Goal: Task Accomplishment & Management: Complete application form

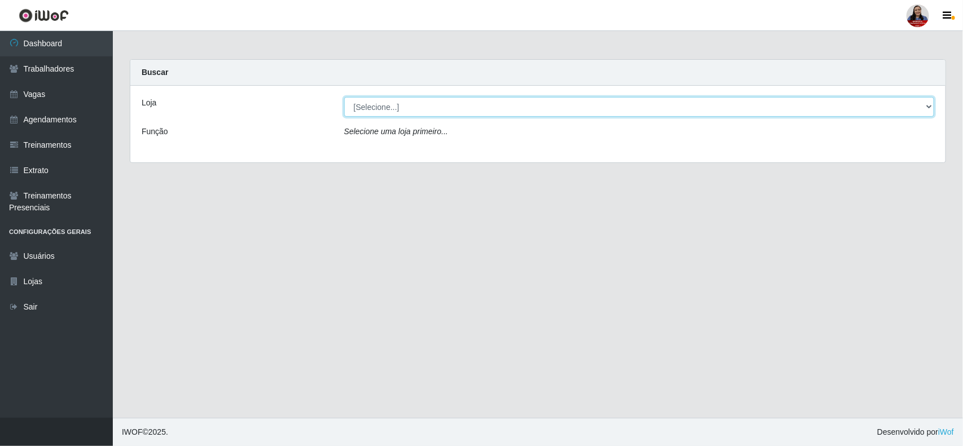
click at [536, 106] on select "[Selecione...] Hiper Queiroz - [GEOGRAPHIC_DATA] Hiper Queiroz - Boa Vista Hipe…" at bounding box center [639, 107] width 590 height 20
select select "513"
click at [344, 97] on select "[Selecione...] Hiper Queiroz - [GEOGRAPHIC_DATA] Hiper Queiroz - Boa Vista Hipe…" at bounding box center [639, 107] width 590 height 20
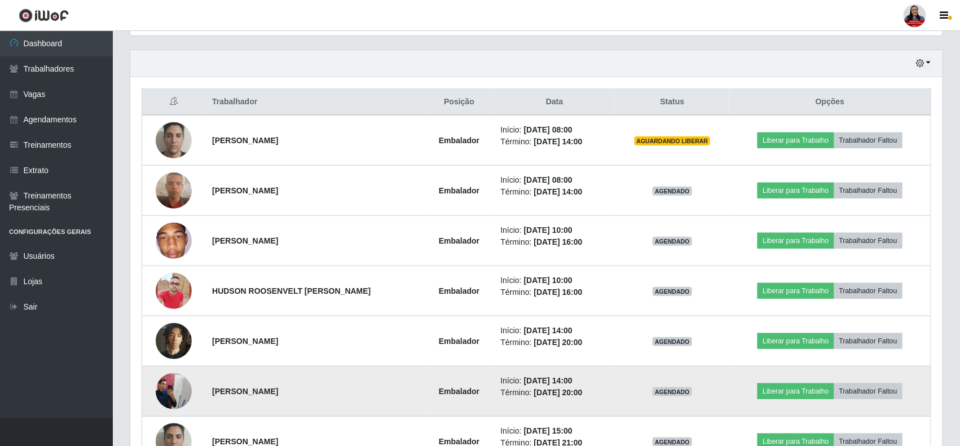
scroll to position [455, 0]
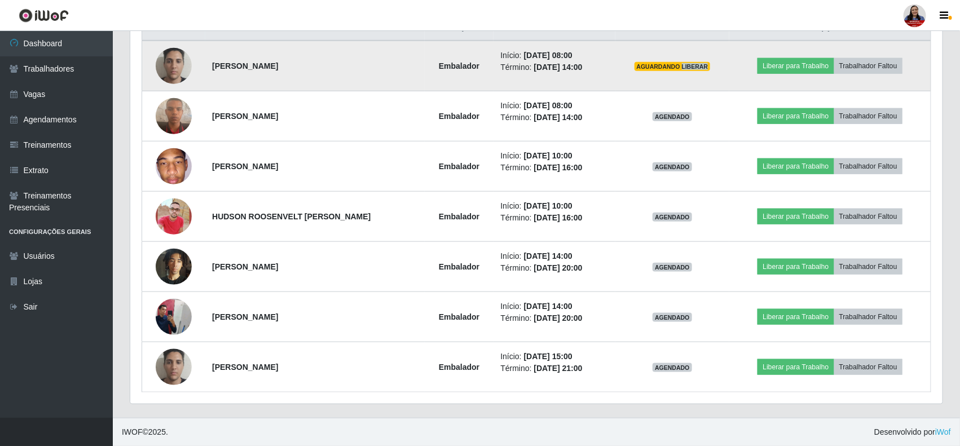
drag, startPoint x: 692, startPoint y: 67, endPoint x: 732, endPoint y: 68, distance: 39.5
click at [730, 68] on td "AGUARDANDO LIBERAR" at bounding box center [673, 66] width 114 height 51
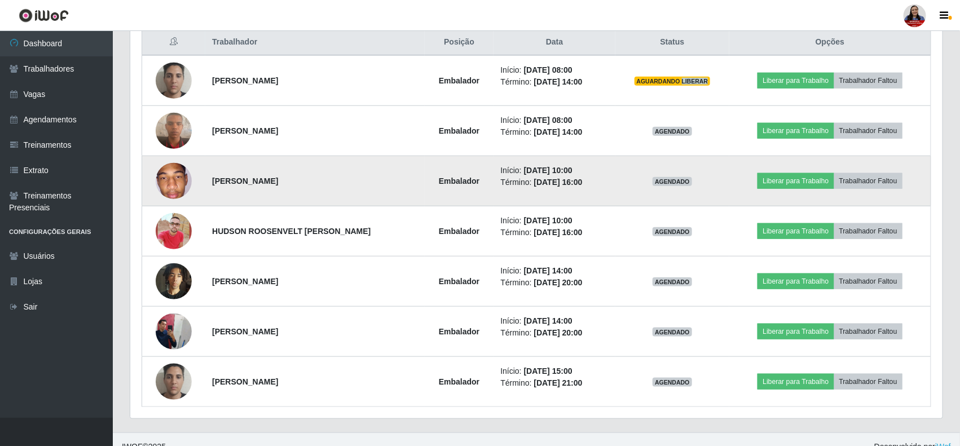
scroll to position [385, 0]
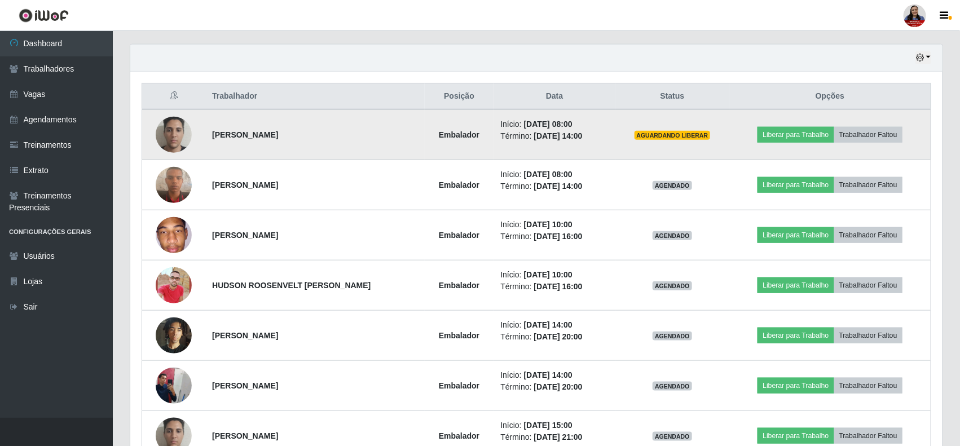
click at [683, 141] on td "AGUARDANDO LIBERAR" at bounding box center [673, 134] width 114 height 51
drag, startPoint x: 311, startPoint y: 139, endPoint x: 173, endPoint y: 139, distance: 138.3
click at [173, 139] on tr "[PERSON_NAME] Embalador Início: [DATE] 08:00 Término: [DATE] 14:00 AGUARDANDO L…" at bounding box center [536, 134] width 789 height 51
click at [300, 148] on td "[PERSON_NAME]" at bounding box center [315, 134] width 220 height 51
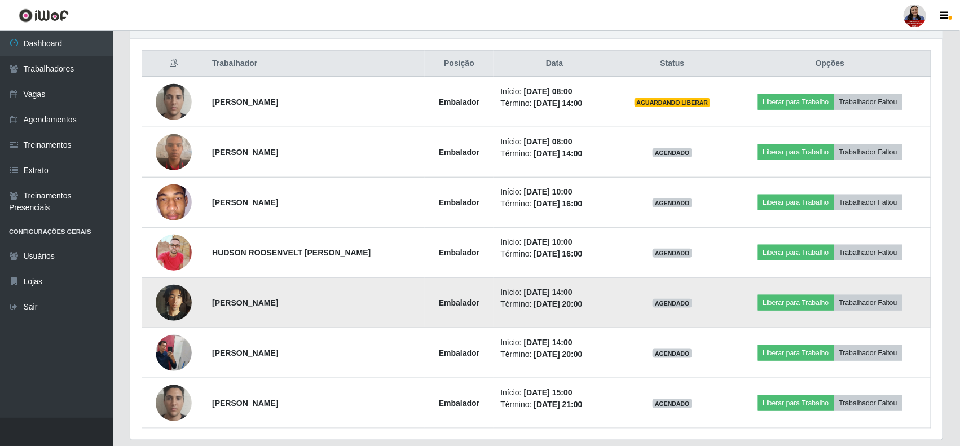
scroll to position [423, 0]
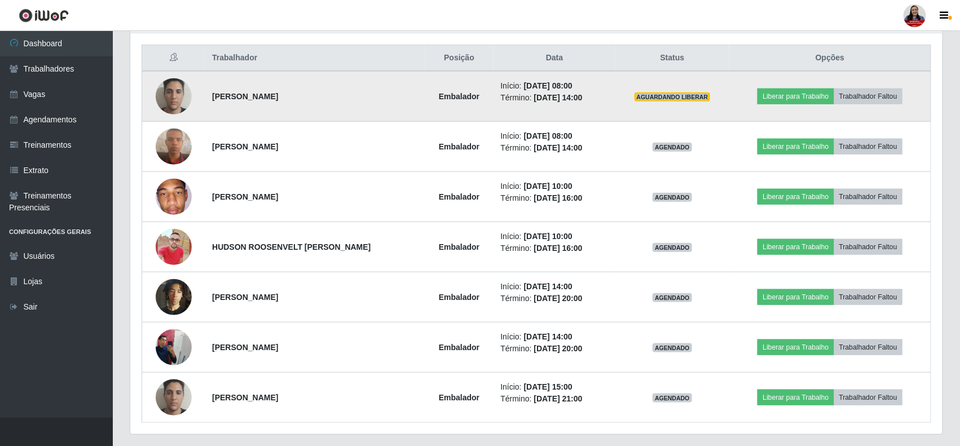
drag, startPoint x: 645, startPoint y: 99, endPoint x: 721, endPoint y: 103, distance: 76.3
click at [721, 103] on td "AGUARDANDO LIBERAR" at bounding box center [673, 96] width 114 height 51
click at [722, 102] on td "AGUARDANDO LIBERAR" at bounding box center [673, 96] width 114 height 51
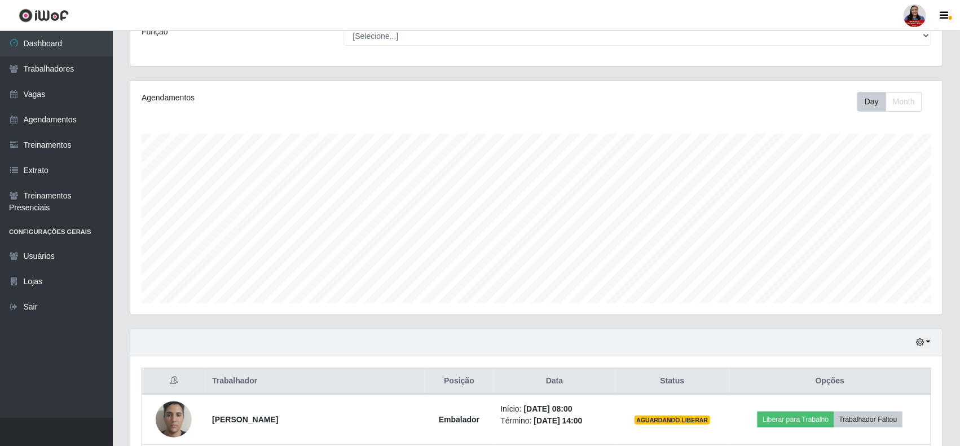
scroll to position [0, 0]
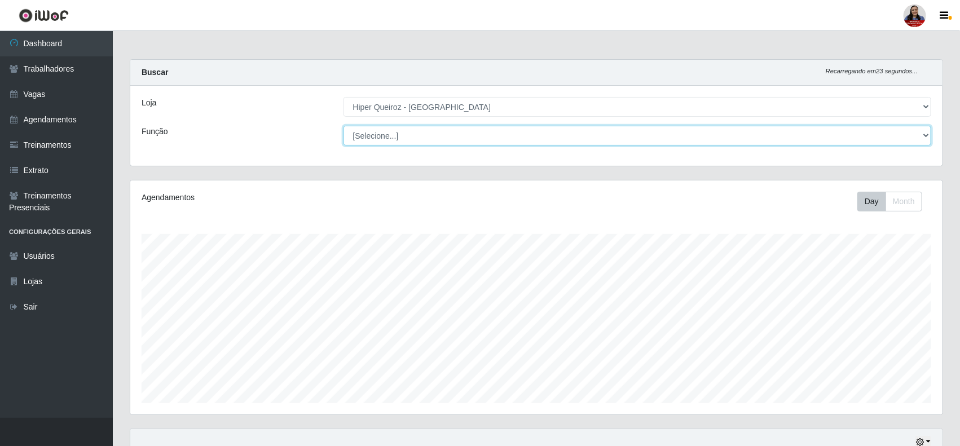
click at [392, 134] on select "[Selecione...] Embalador Embalador + Embalador ++" at bounding box center [638, 136] width 589 height 20
click at [393, 134] on select "[Selecione...] Embalador Embalador + Embalador ++" at bounding box center [638, 136] width 589 height 20
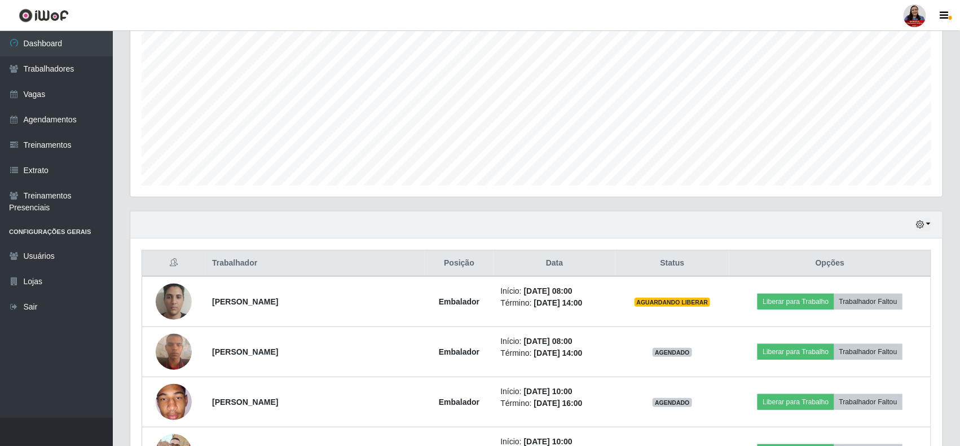
scroll to position [32, 0]
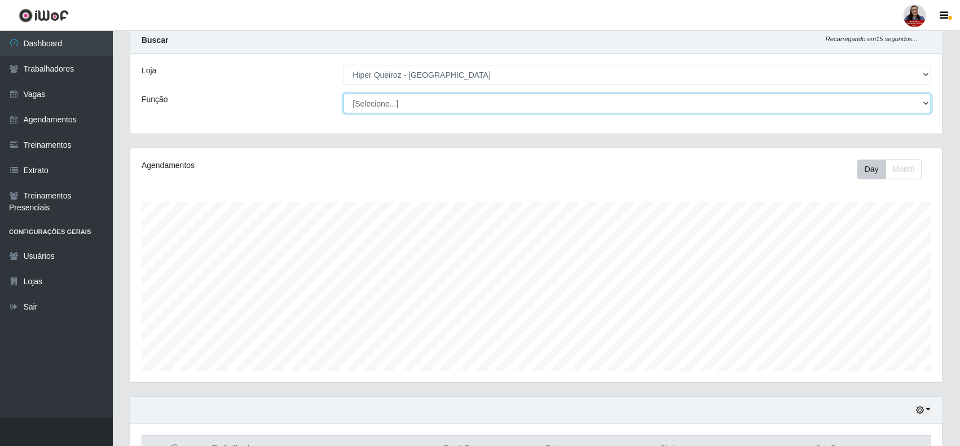
click at [423, 104] on select "[Selecione...] Embalador Embalador + Embalador ++" at bounding box center [638, 104] width 589 height 20
click at [438, 103] on select "[Selecione...] Embalador Embalador + Embalador ++" at bounding box center [638, 104] width 589 height 20
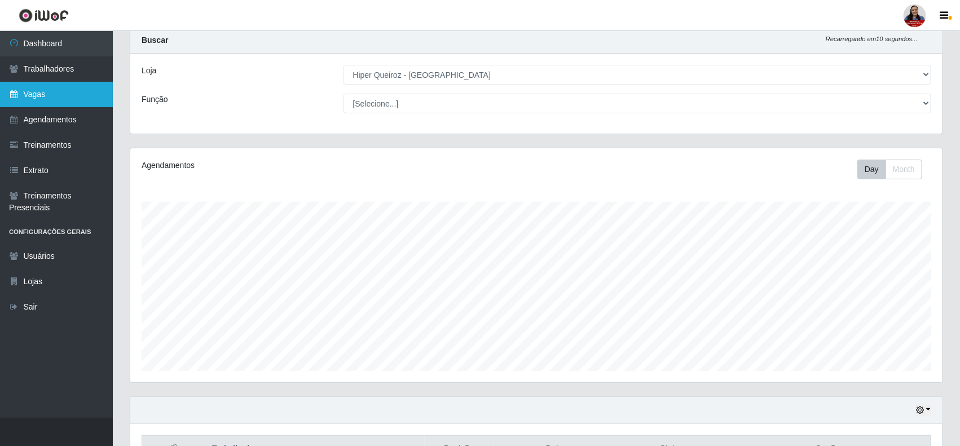
click at [34, 99] on link "Vagas" at bounding box center [56, 94] width 113 height 25
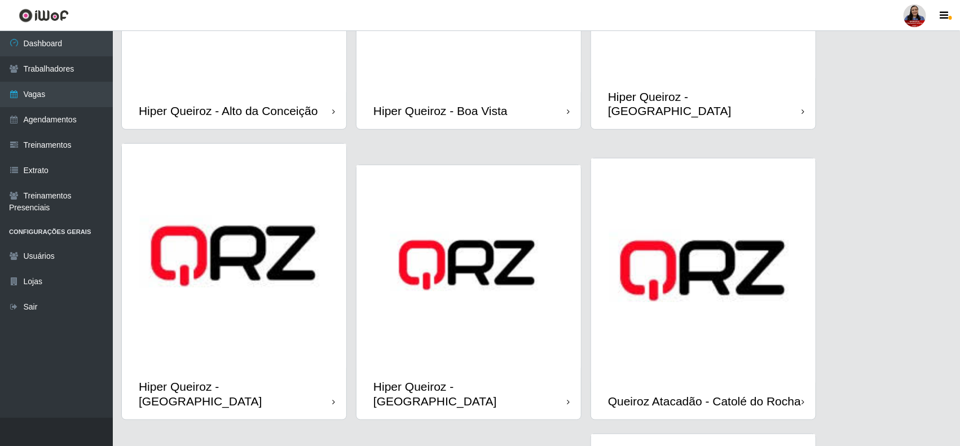
scroll to position [71, 0]
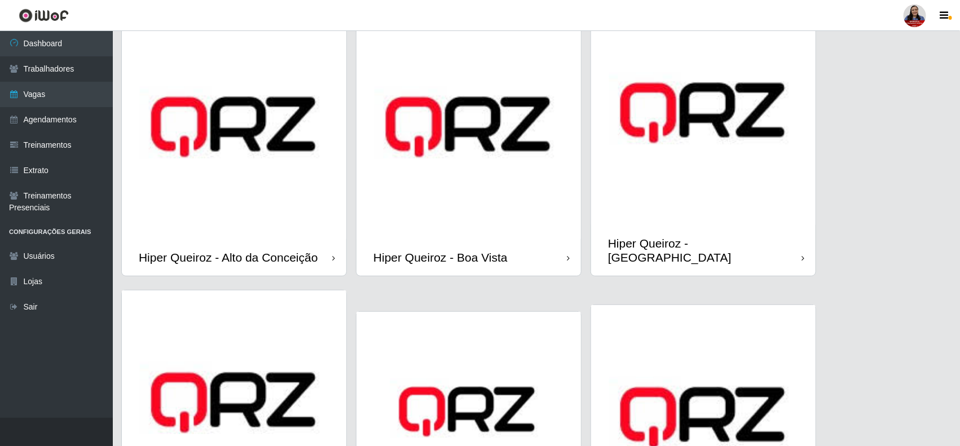
click at [651, 144] on img at bounding box center [703, 113] width 225 height 225
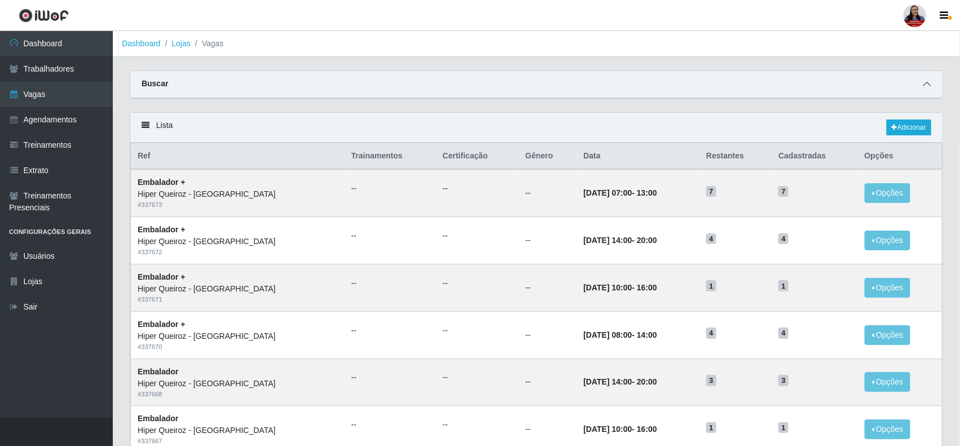
click at [929, 78] on span at bounding box center [927, 84] width 14 height 13
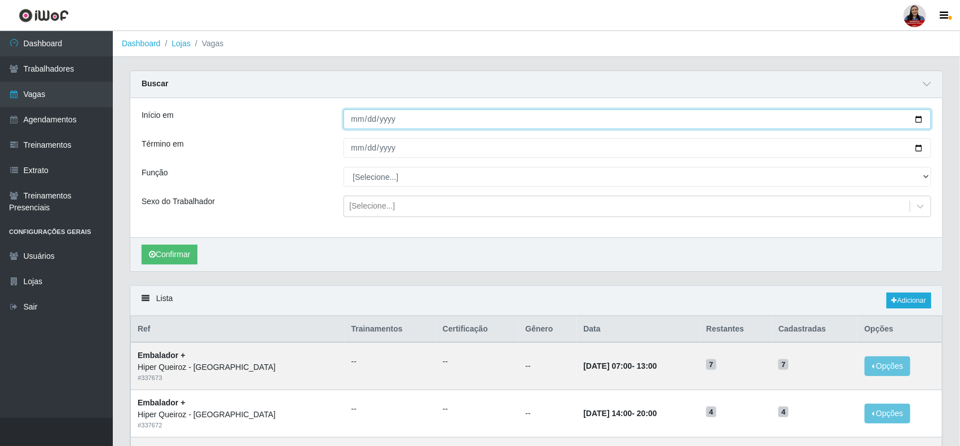
click at [919, 122] on input "Início em" at bounding box center [638, 119] width 589 height 20
type input "[DATE]"
click at [915, 150] on input "Término em" at bounding box center [638, 148] width 589 height 20
type input "[DATE]"
click at [161, 257] on button "Confirmar" at bounding box center [170, 255] width 56 height 20
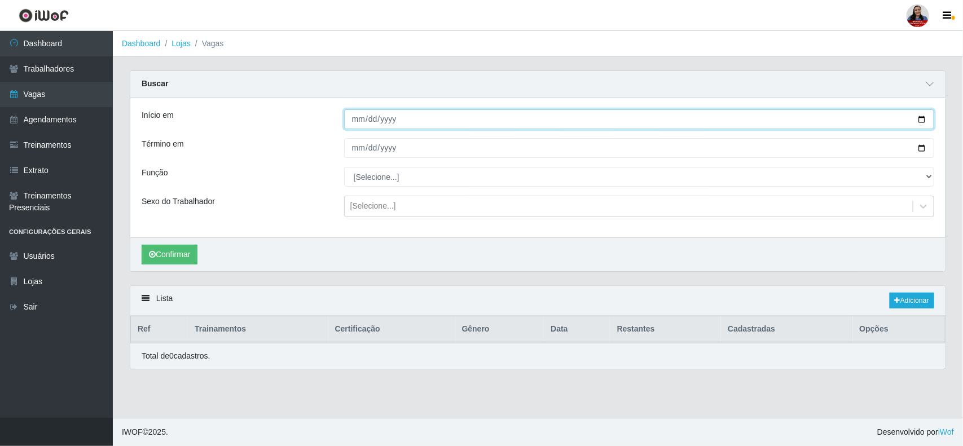
click at [924, 122] on input "[DATE]" at bounding box center [639, 119] width 590 height 20
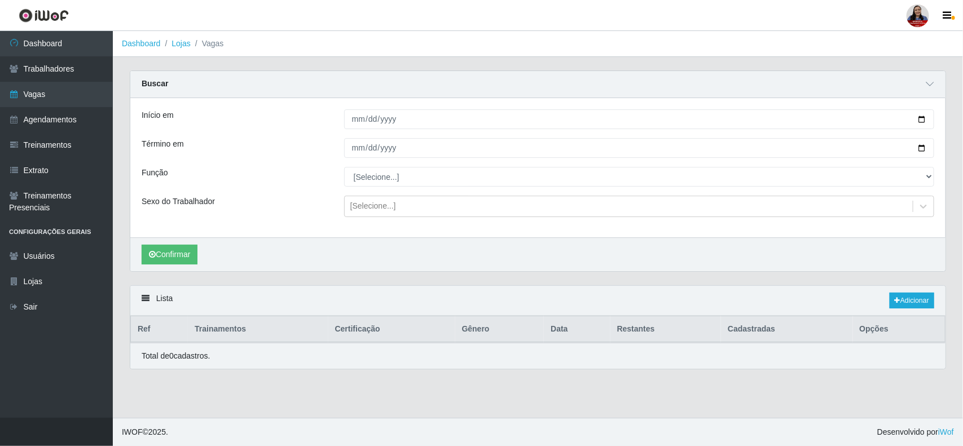
click at [517, 100] on div "Início em [DATE] Término em [DATE] Função [Selecione...] Embalador Embalador + …" at bounding box center [537, 167] width 815 height 139
click at [643, 283] on div "Carregando... Buscar Início em [DATE] Término em [DATE] Função [Selecione...] E…" at bounding box center [537, 178] width 833 height 215
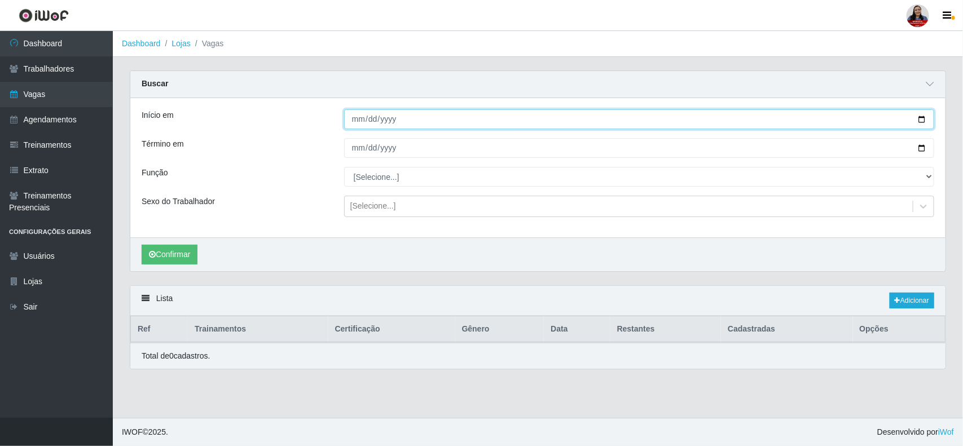
click at [926, 122] on input "[DATE]" at bounding box center [639, 119] width 590 height 20
type input "[DATE]"
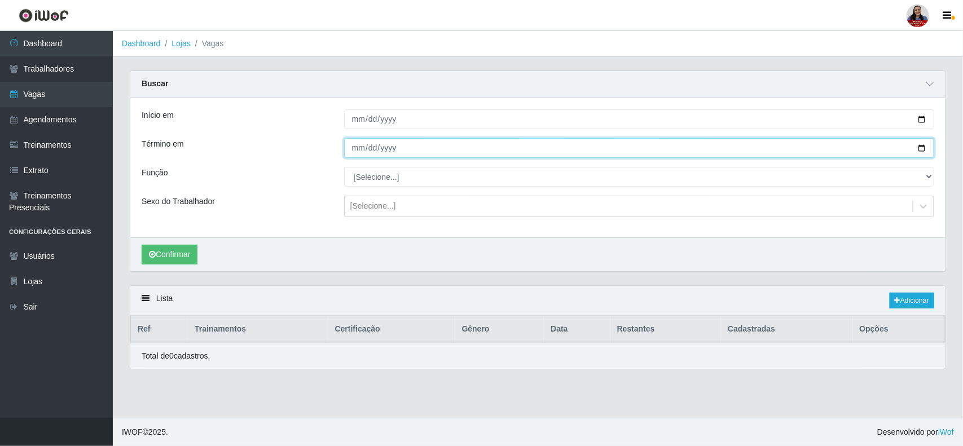
click at [920, 147] on input "[DATE]" at bounding box center [639, 148] width 590 height 20
type input "[DATE]"
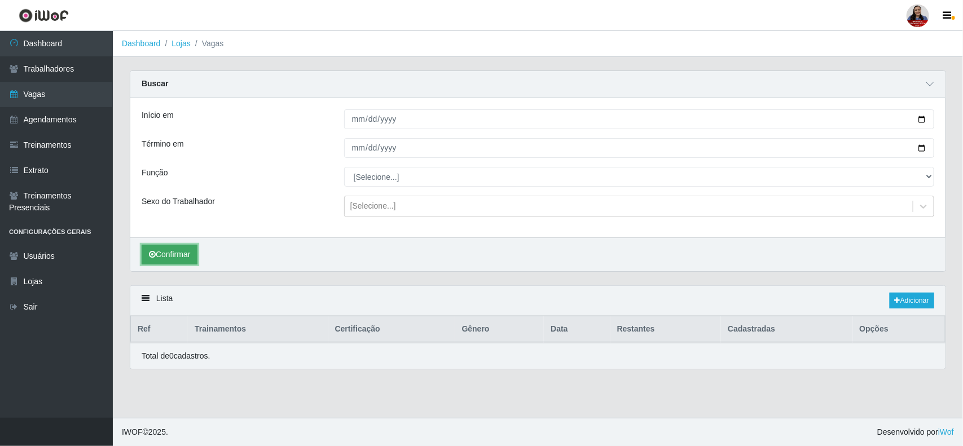
click at [161, 252] on button "Confirmar" at bounding box center [170, 255] width 56 height 20
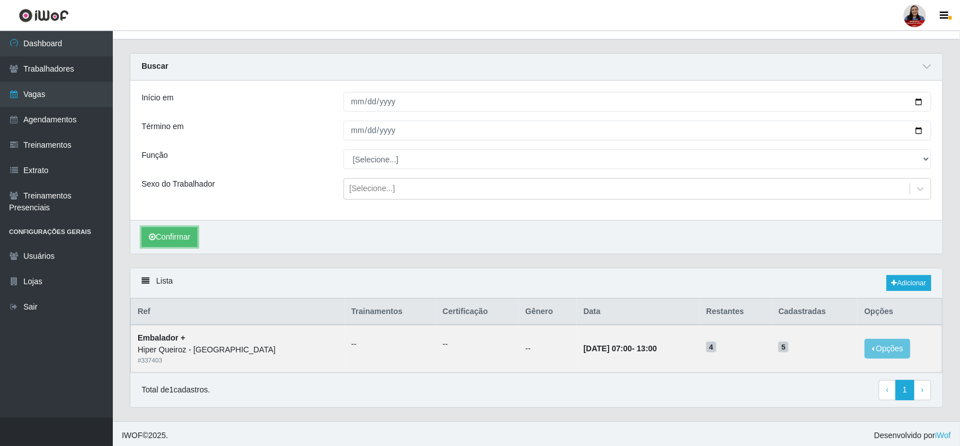
scroll to position [23, 0]
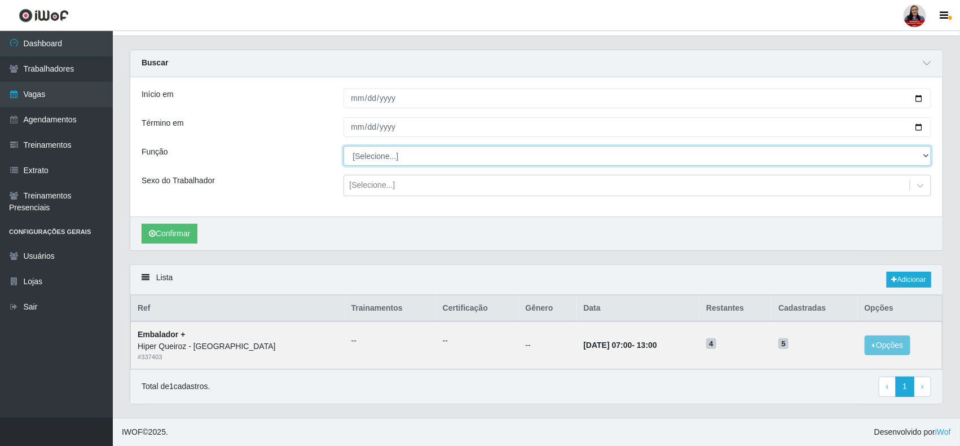
click at [918, 153] on select "[Selecione...] Embalador Embalador + Embalador ++" at bounding box center [638, 156] width 589 height 20
